Goal: Transaction & Acquisition: Purchase product/service

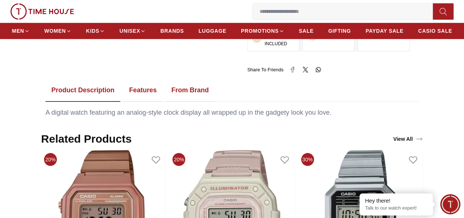
scroll to position [330, 0]
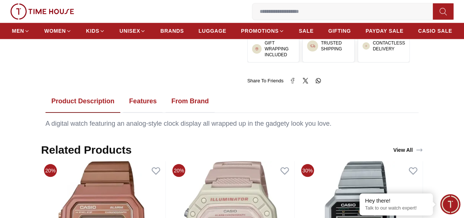
click at [181, 109] on button "From Brand" at bounding box center [189, 101] width 49 height 23
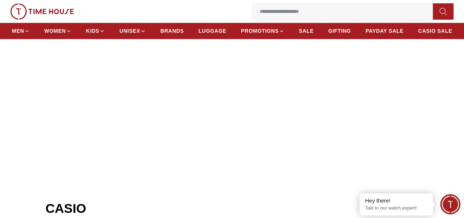
scroll to position [257, 0]
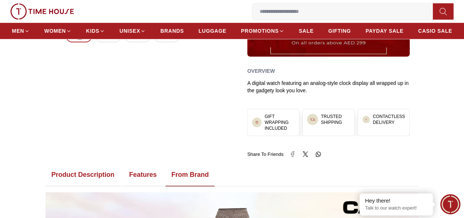
click at [146, 184] on button "Features" at bounding box center [142, 174] width 39 height 23
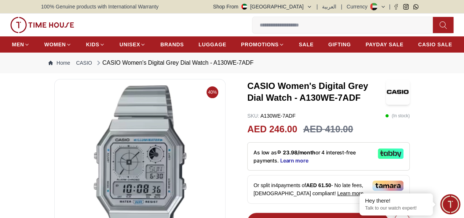
scroll to position [37, 0]
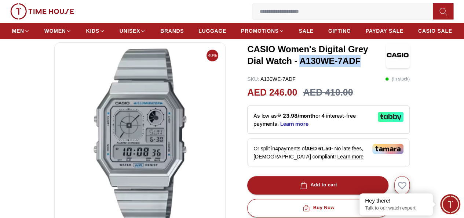
drag, startPoint x: 276, startPoint y: 70, endPoint x: 335, endPoint y: 73, distance: 59.9
click at [335, 67] on h3 "CASIO Women's Digital Grey Dial Watch - A130WE-7ADF" at bounding box center [316, 54] width 139 height 23
copy h3 "A130WE-7ADF"
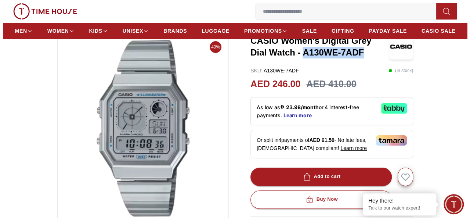
scroll to position [73, 0]
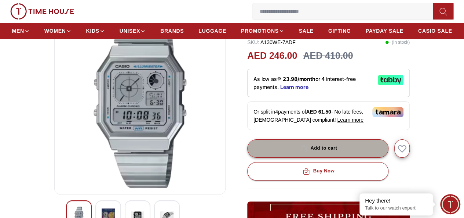
click at [323, 152] on div "Add to cart" at bounding box center [318, 148] width 39 height 8
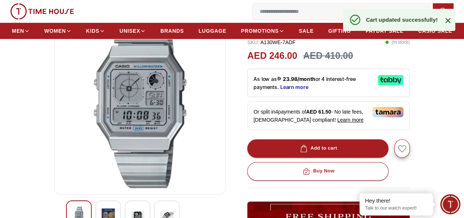
click at [0, 0] on icon "button" at bounding box center [0, 0] width 0 height 0
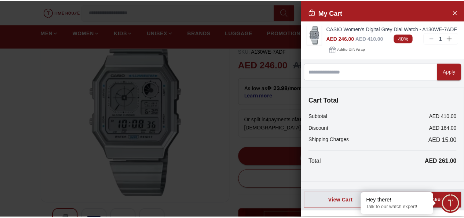
scroll to position [0, 0]
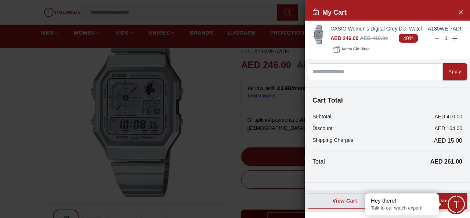
drag, startPoint x: 214, startPoint y: 132, endPoint x: 226, endPoint y: 72, distance: 60.7
click at [214, 132] on div at bounding box center [235, 109] width 470 height 218
click at [228, 103] on div at bounding box center [235, 109] width 470 height 218
click at [457, 12] on icon "Close Account" at bounding box center [460, 11] width 6 height 9
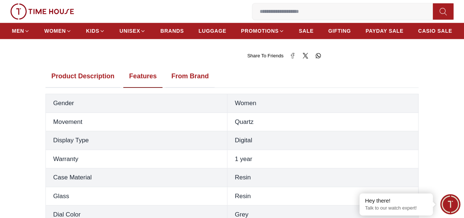
scroll to position [367, 0]
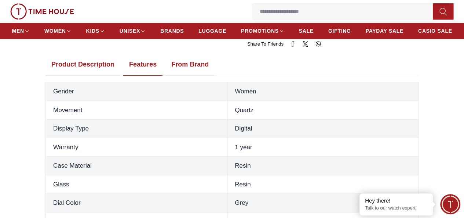
click at [194, 73] on button "From Brand" at bounding box center [189, 64] width 49 height 23
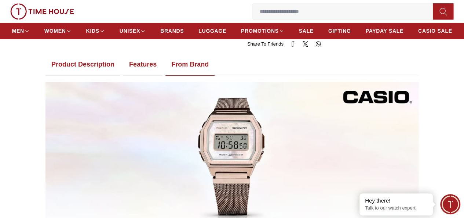
click at [143, 71] on button "Features" at bounding box center [142, 64] width 39 height 23
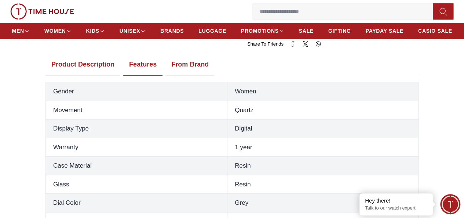
scroll to position [293, 0]
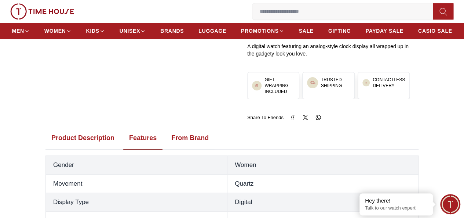
click at [89, 149] on button "Product Description" at bounding box center [82, 138] width 75 height 23
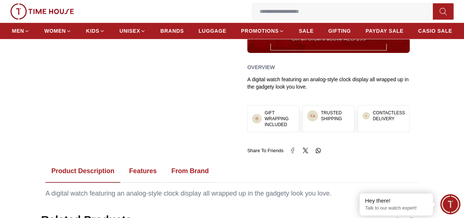
scroll to position [271, 0]
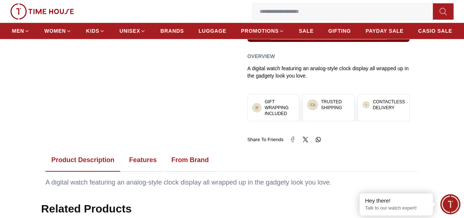
click at [193, 168] on button "From Brand" at bounding box center [189, 160] width 49 height 23
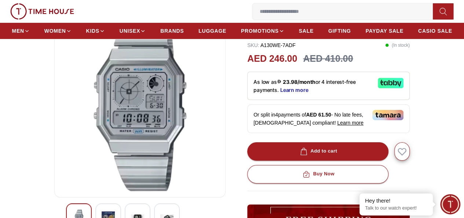
scroll to position [73, 0]
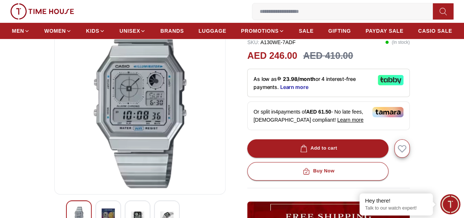
click at [0, 0] on link "My Account" at bounding box center [0, 0] width 0 height 0
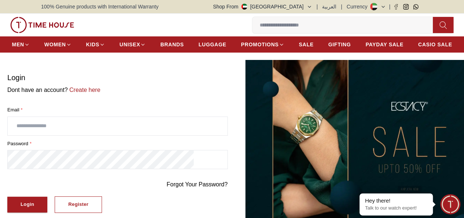
click at [81, 118] on input "text" at bounding box center [118, 126] width 220 height 18
click at [101, 87] on link "Create here" at bounding box center [84, 90] width 33 height 6
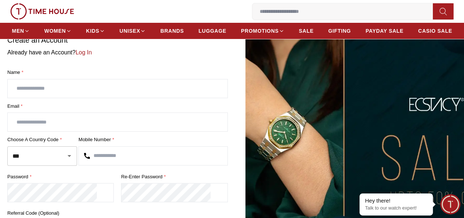
scroll to position [37, 0]
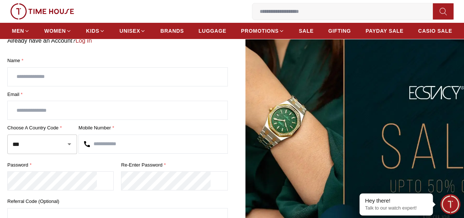
click at [95, 86] on input "text" at bounding box center [118, 77] width 220 height 18
click at [66, 117] on input "text" at bounding box center [118, 110] width 220 height 18
drag, startPoint x: 75, startPoint y: 85, endPoint x: 17, endPoint y: 84, distance: 57.6
click at [17, 84] on section "Create an Account Already have an Account? Log In Name * ******* Email * Choose…" at bounding box center [232, 147] width 464 height 248
type input "*****"
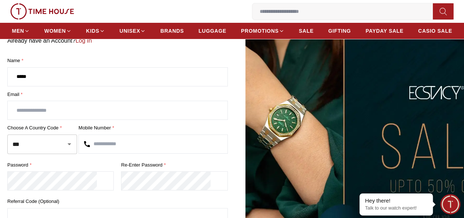
click at [77, 119] on input "text" at bounding box center [118, 110] width 220 height 18
type input "**********"
click at [159, 153] on input "text" at bounding box center [153, 144] width 149 height 18
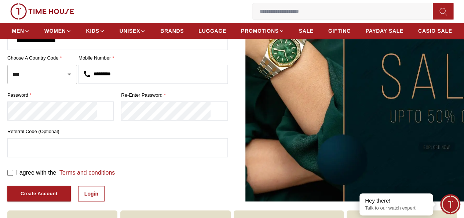
scroll to position [110, 0]
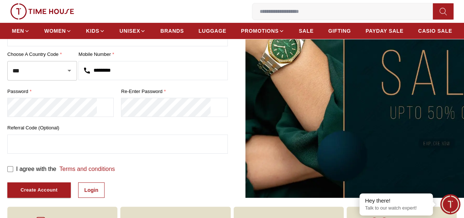
type input "*********"
click at [0, 116] on section "**********" at bounding box center [232, 74] width 464 height 248
click at [90, 146] on input "text" at bounding box center [118, 144] width 220 height 18
click at [58, 194] on div "Create Account" at bounding box center [39, 190] width 37 height 8
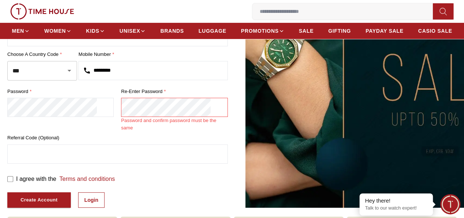
click at [118, 118] on div "password * Re-enter Password * Password and confirm password must be the same" at bounding box center [117, 110] width 220 height 44
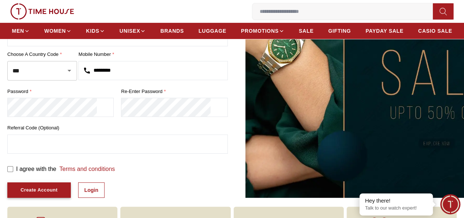
click at [58, 194] on div "Create Account" at bounding box center [39, 190] width 37 height 8
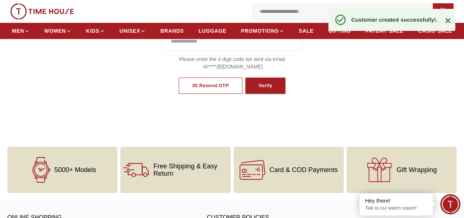
scroll to position [50, 0]
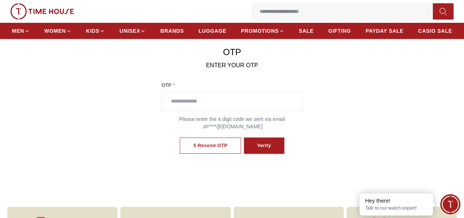
click at [198, 110] on input "text" at bounding box center [232, 101] width 140 height 18
type input "****"
click at [260, 150] on div "Verify" at bounding box center [264, 145] width 14 height 8
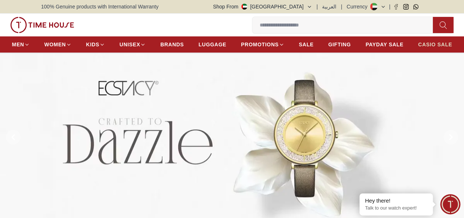
click at [439, 48] on span "CASIO SALE" at bounding box center [435, 44] width 34 height 7
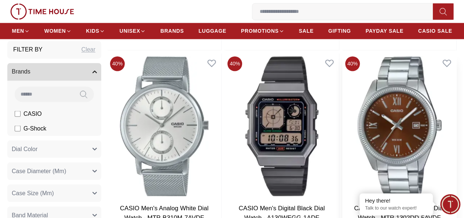
scroll to position [2054, 0]
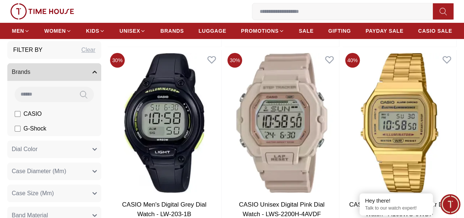
scroll to position [2825, 0]
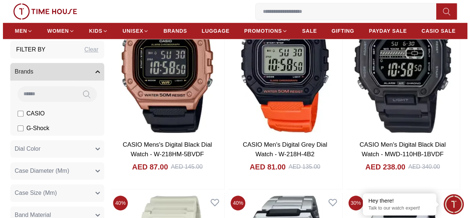
scroll to position [4549, 0]
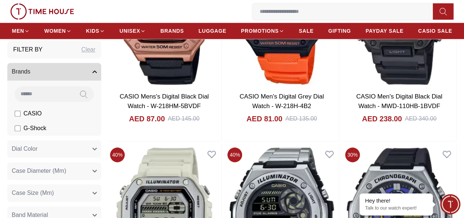
click at [0, 0] on icon "button" at bounding box center [0, 0] width 0 height 0
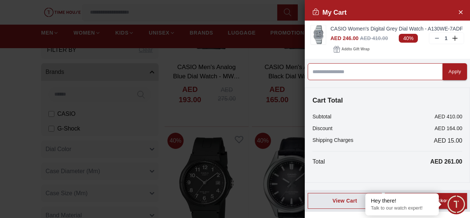
click at [352, 79] on input at bounding box center [374, 71] width 135 height 17
type input "******"
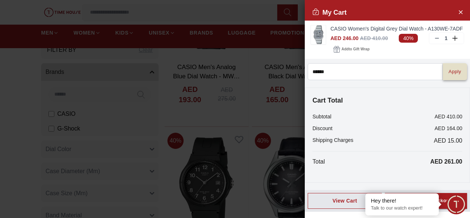
click at [448, 76] on div "Apply" at bounding box center [454, 72] width 12 height 8
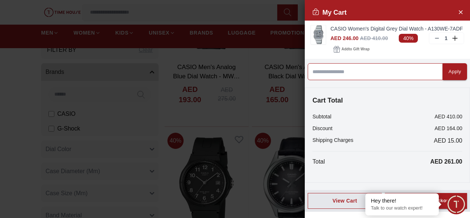
click at [357, 80] on input at bounding box center [374, 71] width 135 height 17
type input "******"
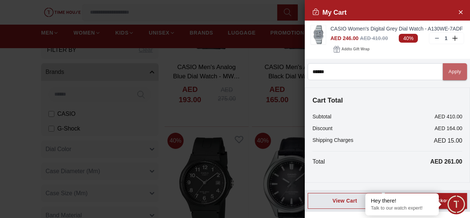
click at [448, 76] on div "Apply" at bounding box center [454, 72] width 12 height 8
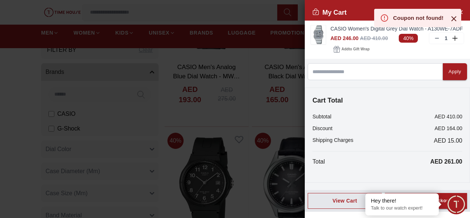
scroll to position [0, 0]
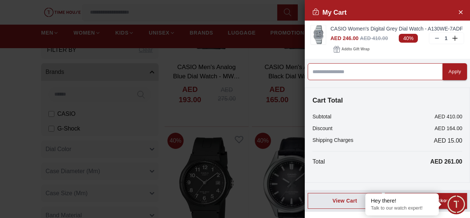
click at [343, 80] on input at bounding box center [374, 71] width 135 height 17
paste input "******"
type input "******"
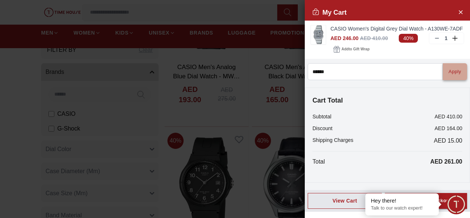
click at [448, 76] on div "Apply" at bounding box center [454, 72] width 12 height 8
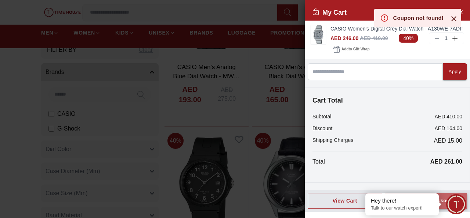
click at [443, 205] on div "Proceed to Checkout" at bounding box center [425, 200] width 50 height 8
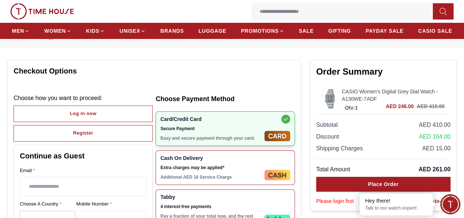
scroll to position [37, 0]
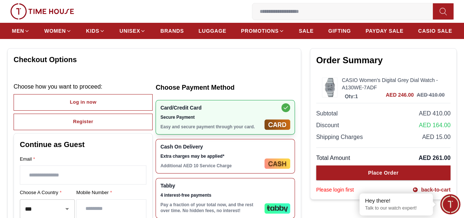
click at [0, 0] on icon at bounding box center [0, 0] width 0 height 0
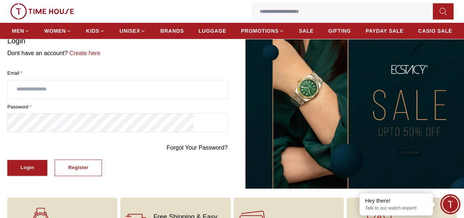
type input "**********"
click at [34, 165] on div "Login" at bounding box center [28, 167] width 14 height 8
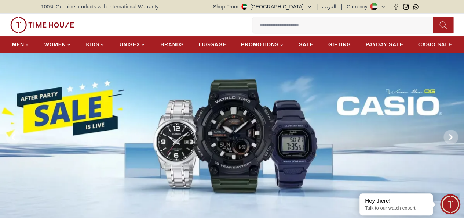
click at [0, 0] on icon "button" at bounding box center [0, 0] width 0 height 0
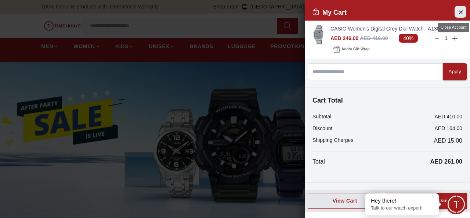
click at [459, 13] on icon "Close Account" at bounding box center [460, 11] width 3 height 3
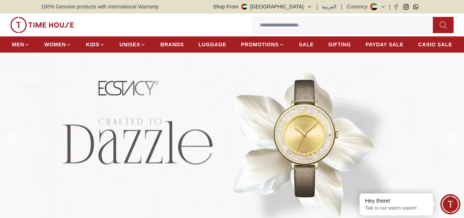
click at [0, 0] on link "My Account" at bounding box center [0, 0] width 0 height 0
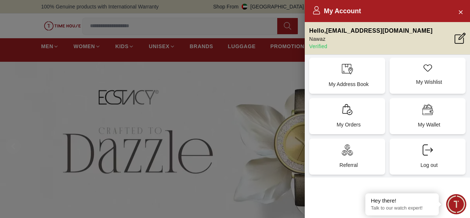
click at [236, 7] on div at bounding box center [235, 109] width 470 height 218
click at [229, 20] on div at bounding box center [235, 109] width 470 height 218
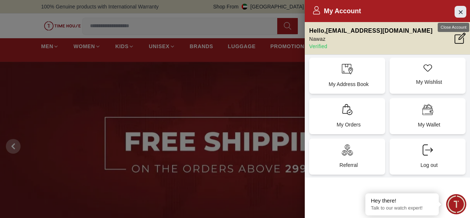
click at [460, 13] on icon "Close Account" at bounding box center [460, 11] width 6 height 9
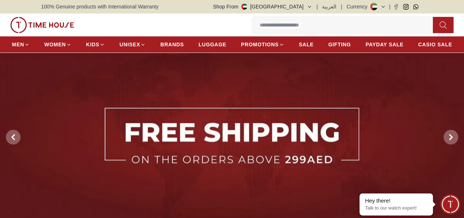
click at [0, 0] on icon "button" at bounding box center [0, 0] width 0 height 0
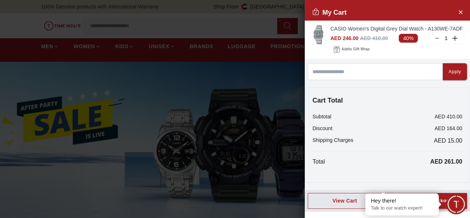
click at [442, 205] on div "Proceed to Checkout" at bounding box center [425, 200] width 50 height 8
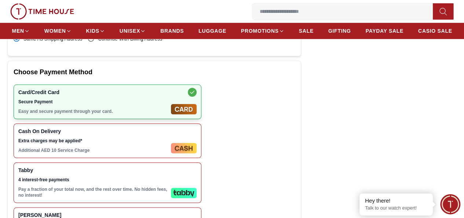
scroll to position [293, 0]
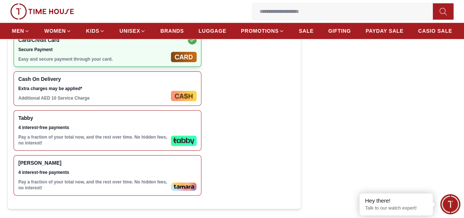
click at [168, 130] on span "4 interest-free payments" at bounding box center [93, 127] width 150 height 6
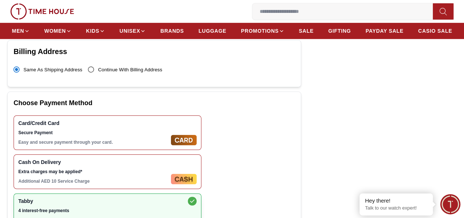
scroll to position [110, 0]
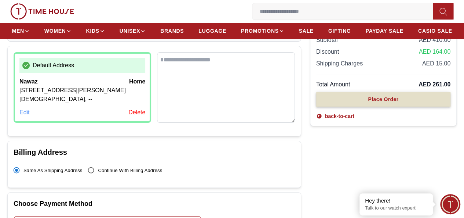
click at [368, 103] on div "Place Order" at bounding box center [383, 98] width 30 height 7
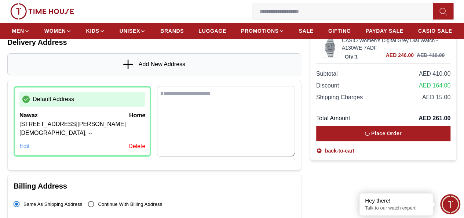
scroll to position [37, 0]
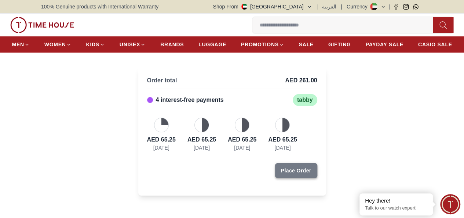
click at [299, 174] on div "Place Order" at bounding box center [296, 170] width 30 height 7
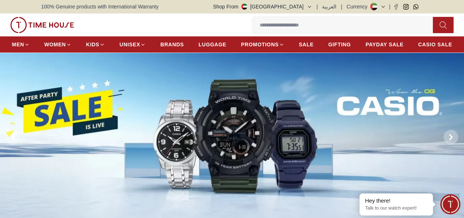
click at [0, 0] on icon "button" at bounding box center [0, 0] width 0 height 0
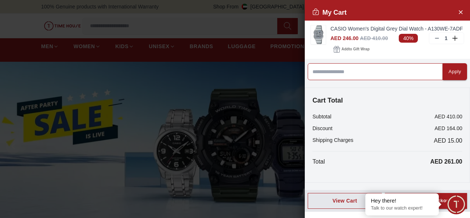
click at [362, 80] on input at bounding box center [374, 71] width 135 height 17
paste input "******"
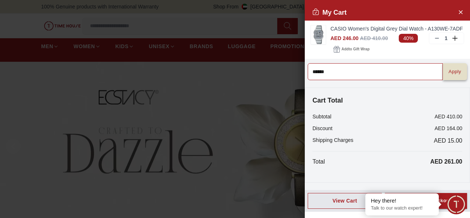
type input "******"
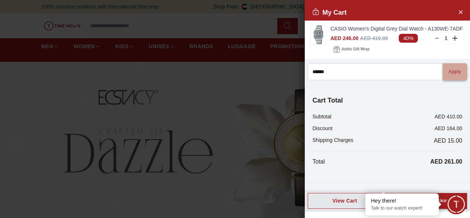
click at [442, 80] on button "Apply" at bounding box center [454, 71] width 24 height 17
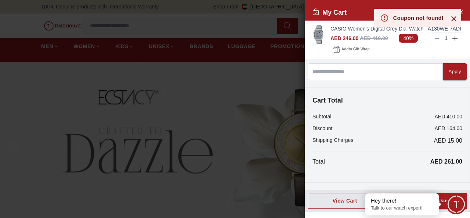
click at [453, 19] on icon at bounding box center [453, 18] width 5 height 5
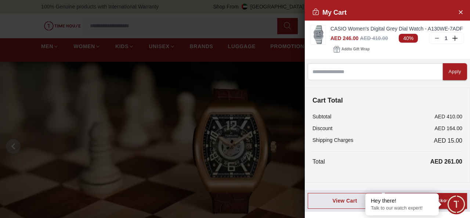
click at [262, 89] on div at bounding box center [235, 109] width 470 height 218
click at [457, 11] on icon "Close Account" at bounding box center [460, 11] width 6 height 9
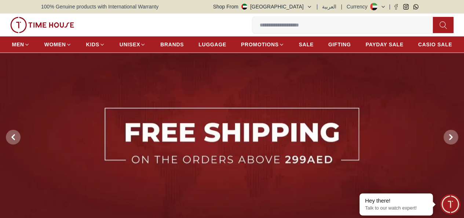
click at [0, 0] on icon at bounding box center [0, 0] width 0 height 0
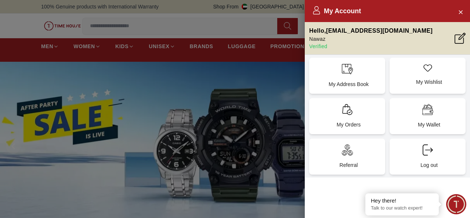
click at [37, 15] on div at bounding box center [235, 109] width 470 height 218
click at [459, 12] on icon "Close Account" at bounding box center [460, 11] width 6 height 9
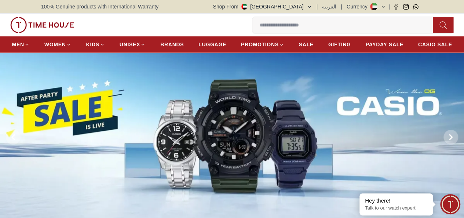
click at [0, 0] on button "1 My Bag" at bounding box center [0, 0] width 0 height 0
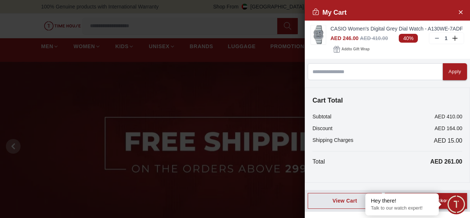
click at [442, 205] on div "Proceed to Checkout" at bounding box center [425, 200] width 50 height 8
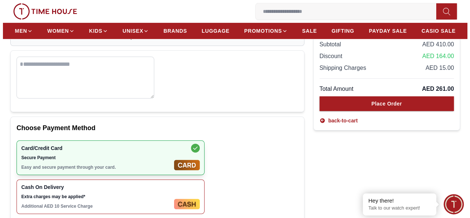
scroll to position [37, 0]
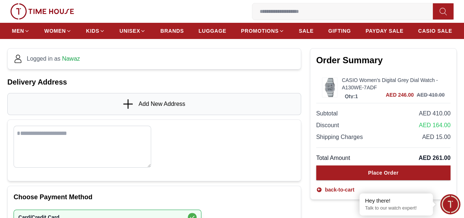
click at [134, 109] on icon at bounding box center [128, 104] width 11 height 10
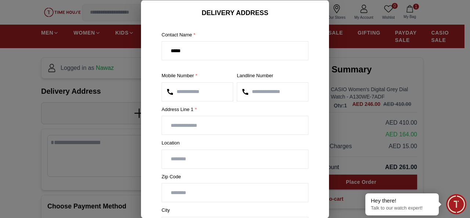
click at [183, 127] on input "text" at bounding box center [235, 125] width 146 height 18
type input "*"
click at [189, 159] on input "text" at bounding box center [235, 158] width 146 height 18
click at [170, 123] on input "**********" at bounding box center [235, 125] width 146 height 18
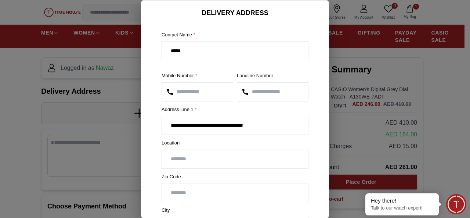
type input "**********"
click at [194, 153] on input "text" at bounding box center [235, 158] width 146 height 18
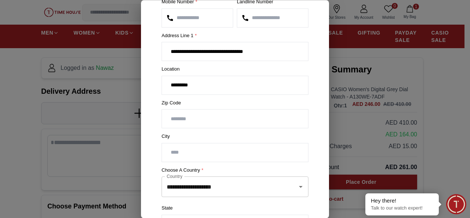
type input "*********"
click at [200, 151] on input "text" at bounding box center [235, 152] width 146 height 18
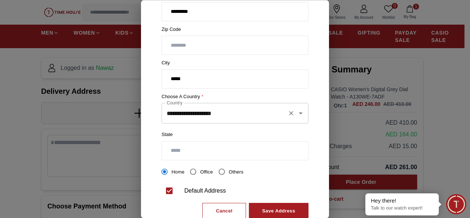
scroll to position [167, 0]
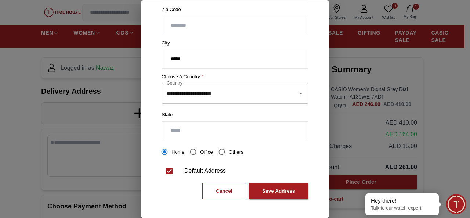
type input "*****"
click at [212, 130] on input "text" at bounding box center [235, 130] width 146 height 18
click at [195, 124] on input "text" at bounding box center [235, 130] width 146 height 18
click at [208, 129] on input "text" at bounding box center [235, 130] width 146 height 18
type input "*****"
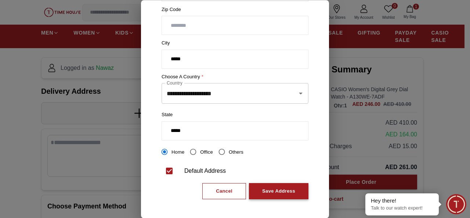
click at [278, 190] on div "Save Address" at bounding box center [278, 191] width 33 height 8
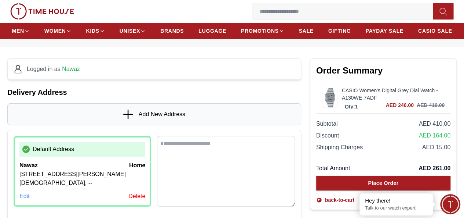
scroll to position [0, 0]
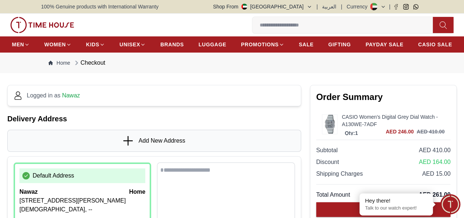
click at [252, 25] on input at bounding box center [345, 25] width 186 height 15
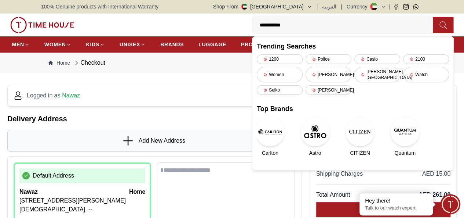
type input "**********"
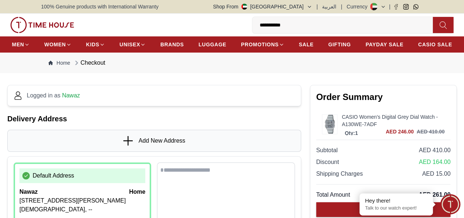
click at [433, 26] on button at bounding box center [443, 25] width 21 height 16
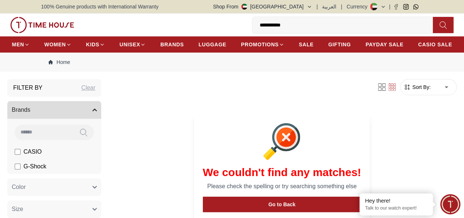
click at [0, 0] on icon "button" at bounding box center [0, 0] width 0 height 0
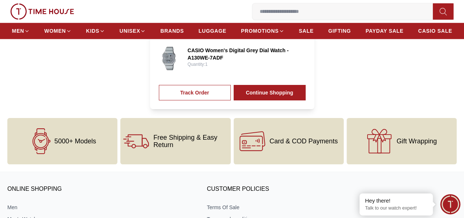
scroll to position [330, 0]
